Goal: Navigation & Orientation: Find specific page/section

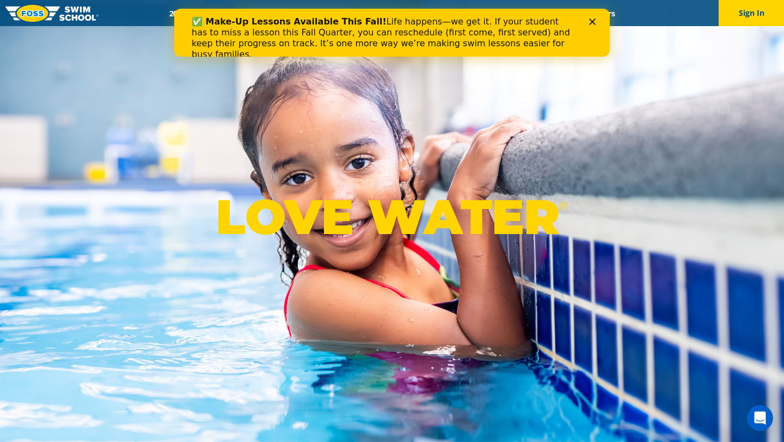
click at [593, 24] on icon "Close" at bounding box center [592, 22] width 7 height 7
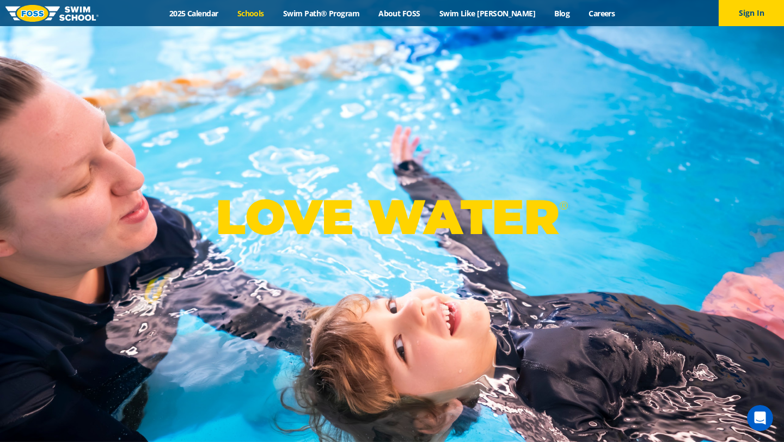
click at [273, 15] on link "Schools" at bounding box center [251, 13] width 46 height 10
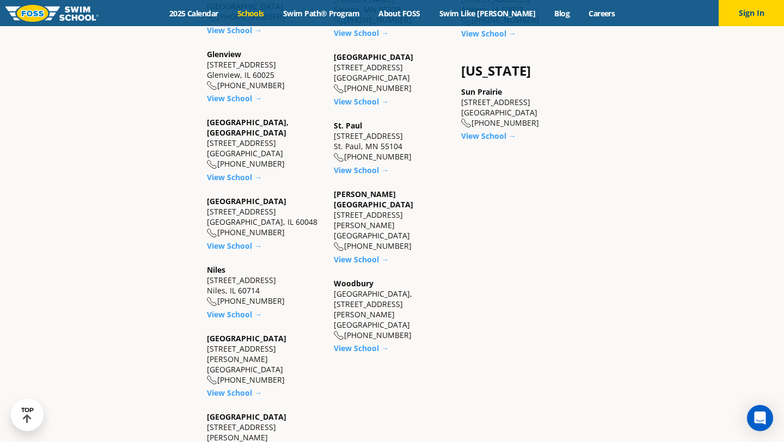
scroll to position [985, 0]
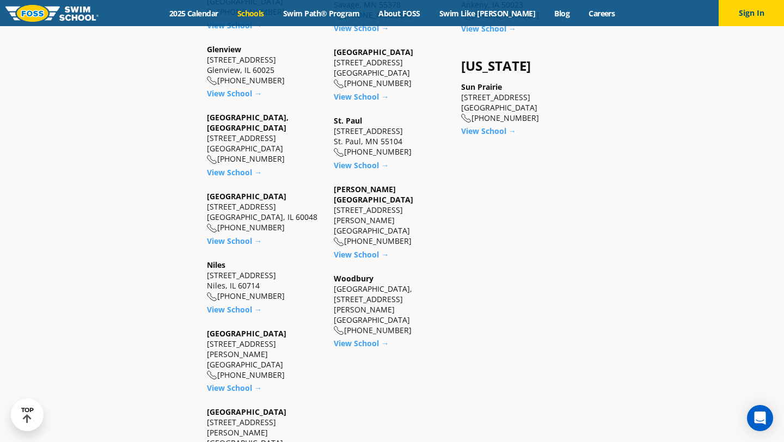
copy div "[GEOGRAPHIC_DATA], [GEOGRAPHIC_DATA]"
drag, startPoint x: 207, startPoint y: 351, endPoint x: 277, endPoint y: 352, distance: 69.7
click at [277, 407] on div "Western Springs 4700 Gilbert Ave Western Springs, IL 60558 (708) 765-4010" at bounding box center [265, 433] width 116 height 52
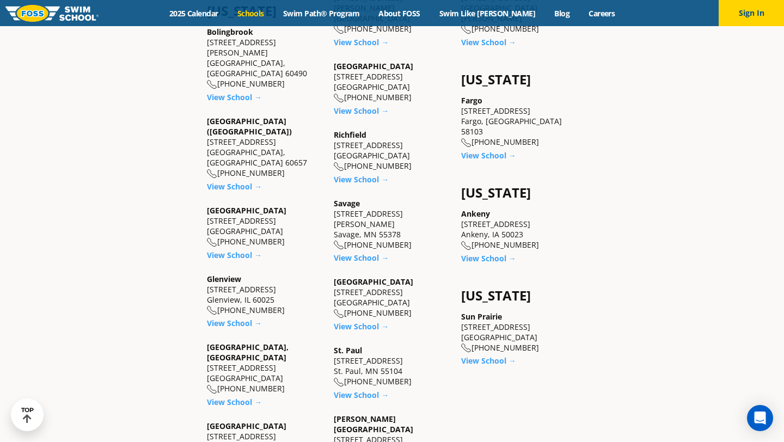
scroll to position [761, 0]
